Goal: Task Accomplishment & Management: Use online tool/utility

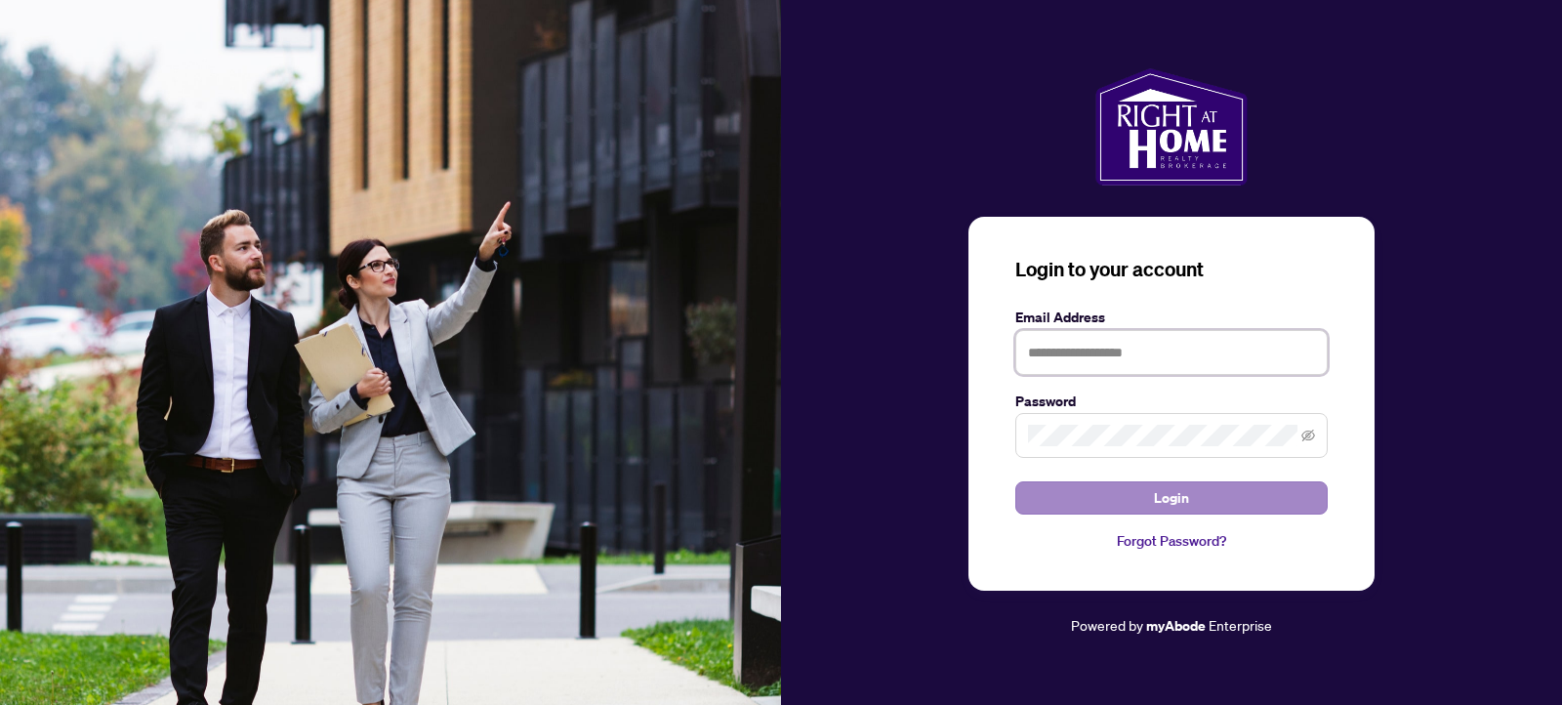
type input "**********"
click at [1093, 499] on button "Login" at bounding box center [1171, 497] width 312 height 33
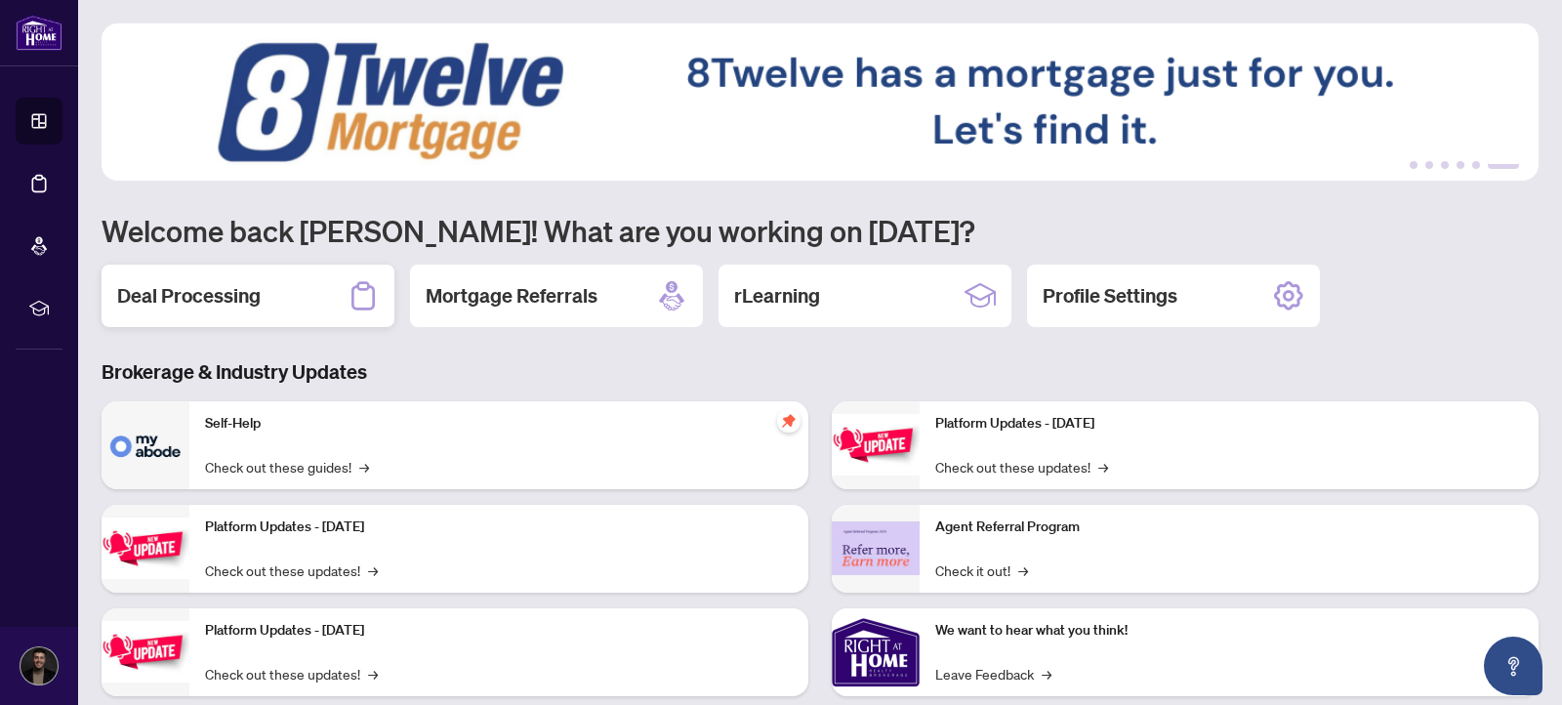
click at [295, 285] on div "Deal Processing" at bounding box center [248, 296] width 293 height 62
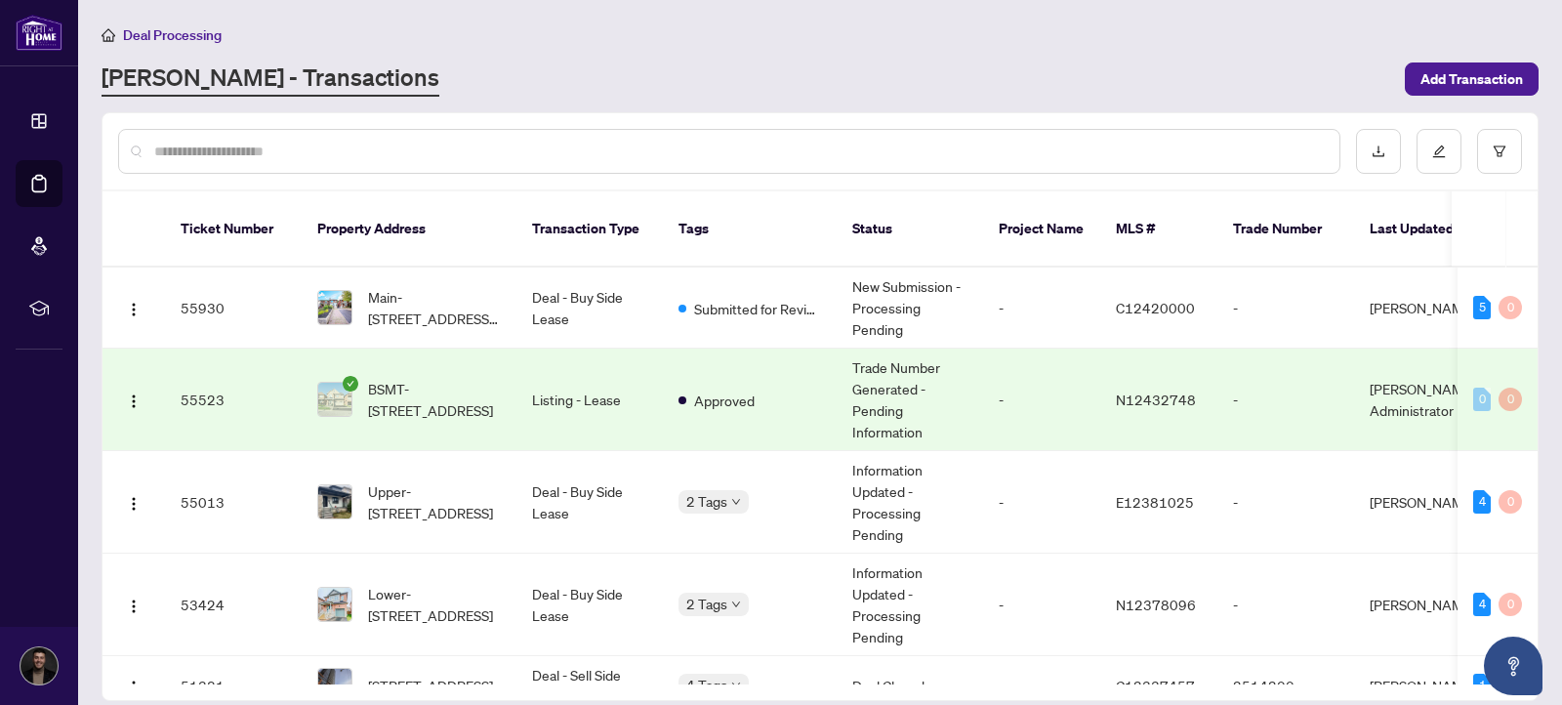
click at [940, 386] on td "Trade Number Generated - Pending Information" at bounding box center [910, 400] width 146 height 103
click at [1016, 462] on td "-" at bounding box center [1041, 502] width 117 height 103
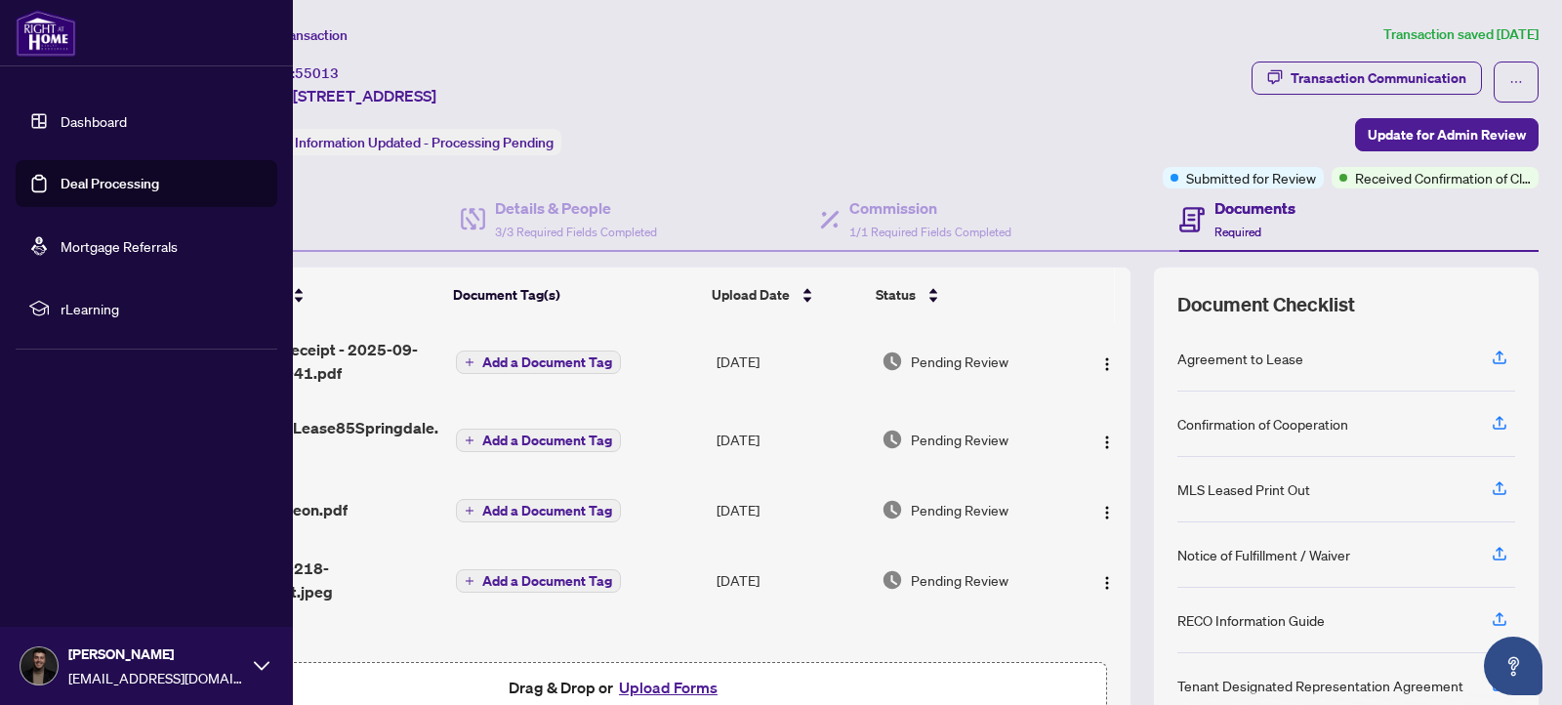
click at [63, 117] on link "Dashboard" at bounding box center [94, 121] width 66 height 18
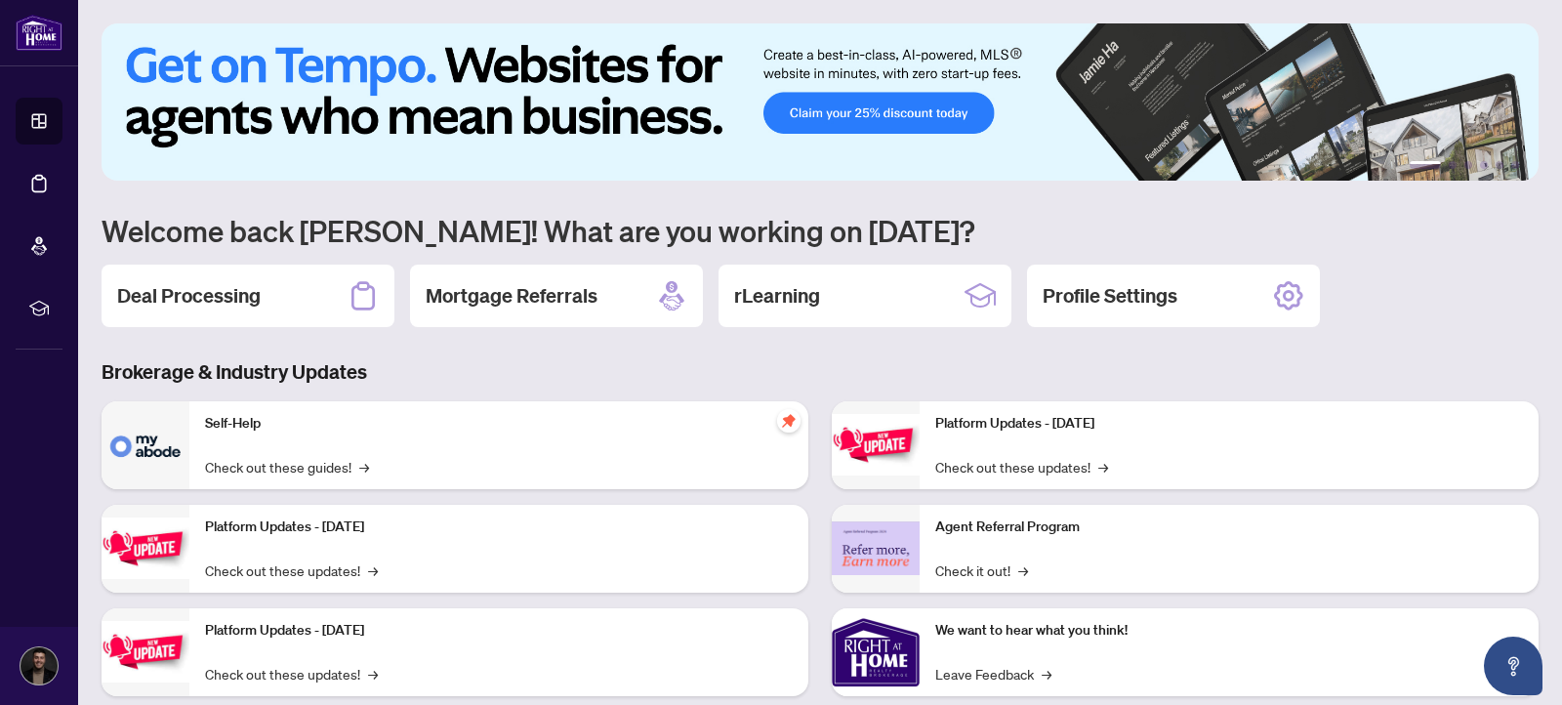
click at [189, 299] on h2 "Deal Processing" at bounding box center [189, 295] width 144 height 27
